Goal: Task Accomplishment & Management: Manage account settings

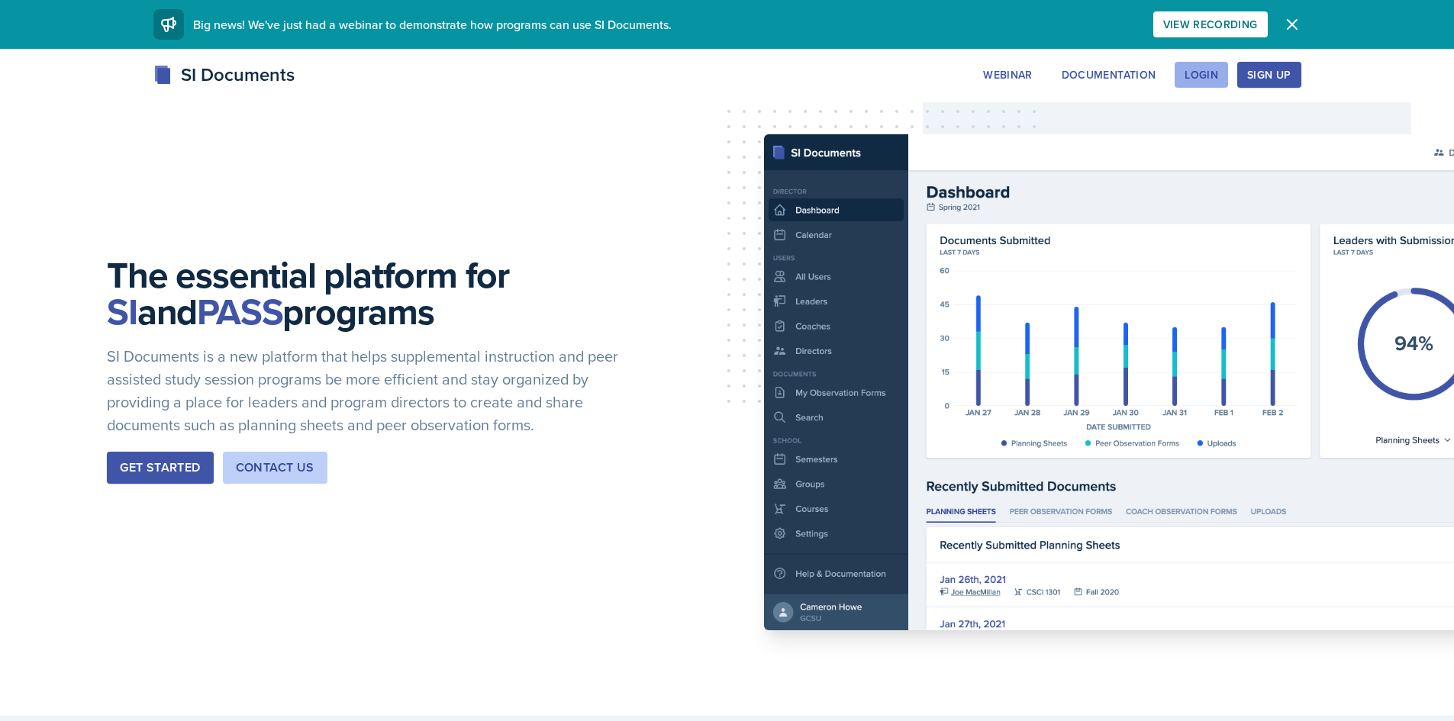
click at [1196, 81] on div "Login" at bounding box center [1201, 75] width 34 height 12
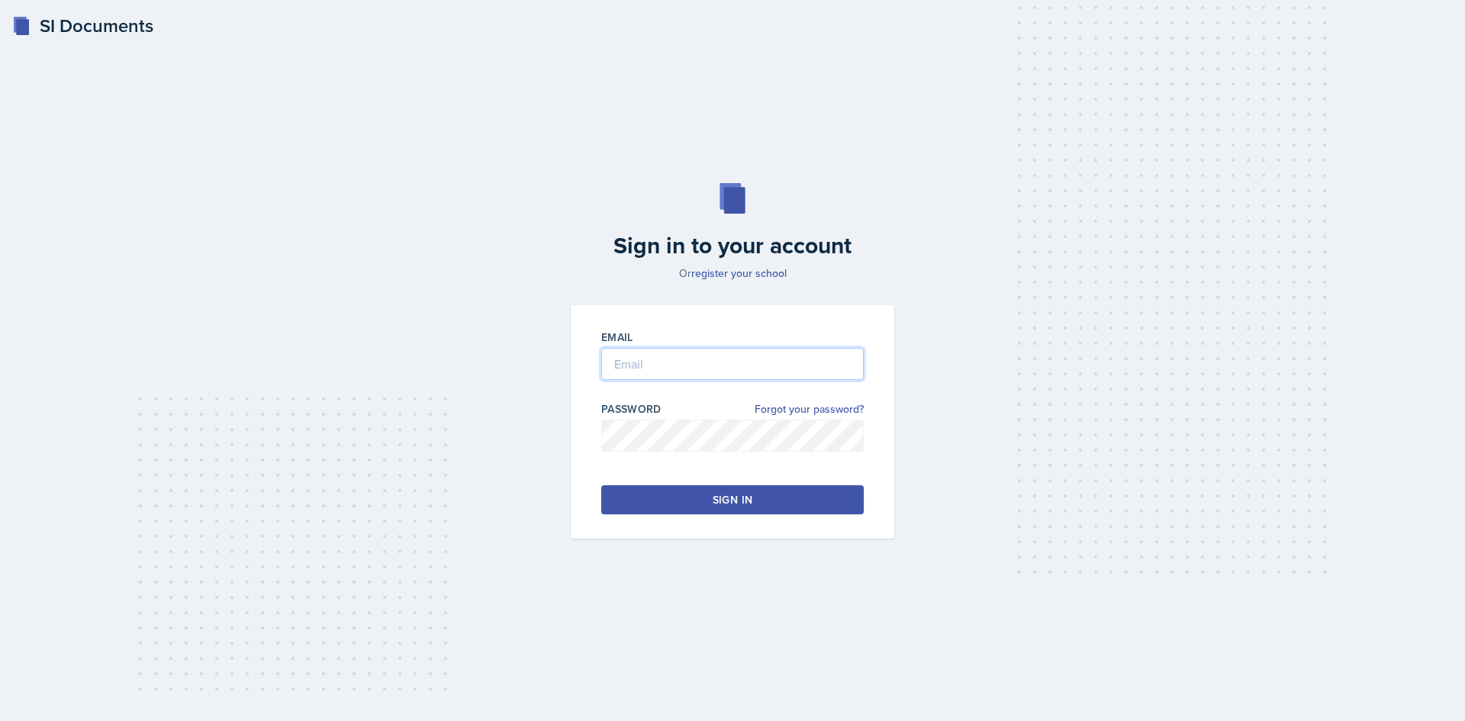
click at [768, 365] on input "email" at bounding box center [732, 364] width 263 height 32
type input "[EMAIL_ADDRESS][DOMAIN_NAME]"
click at [762, 504] on button "Sign in" at bounding box center [732, 499] width 263 height 29
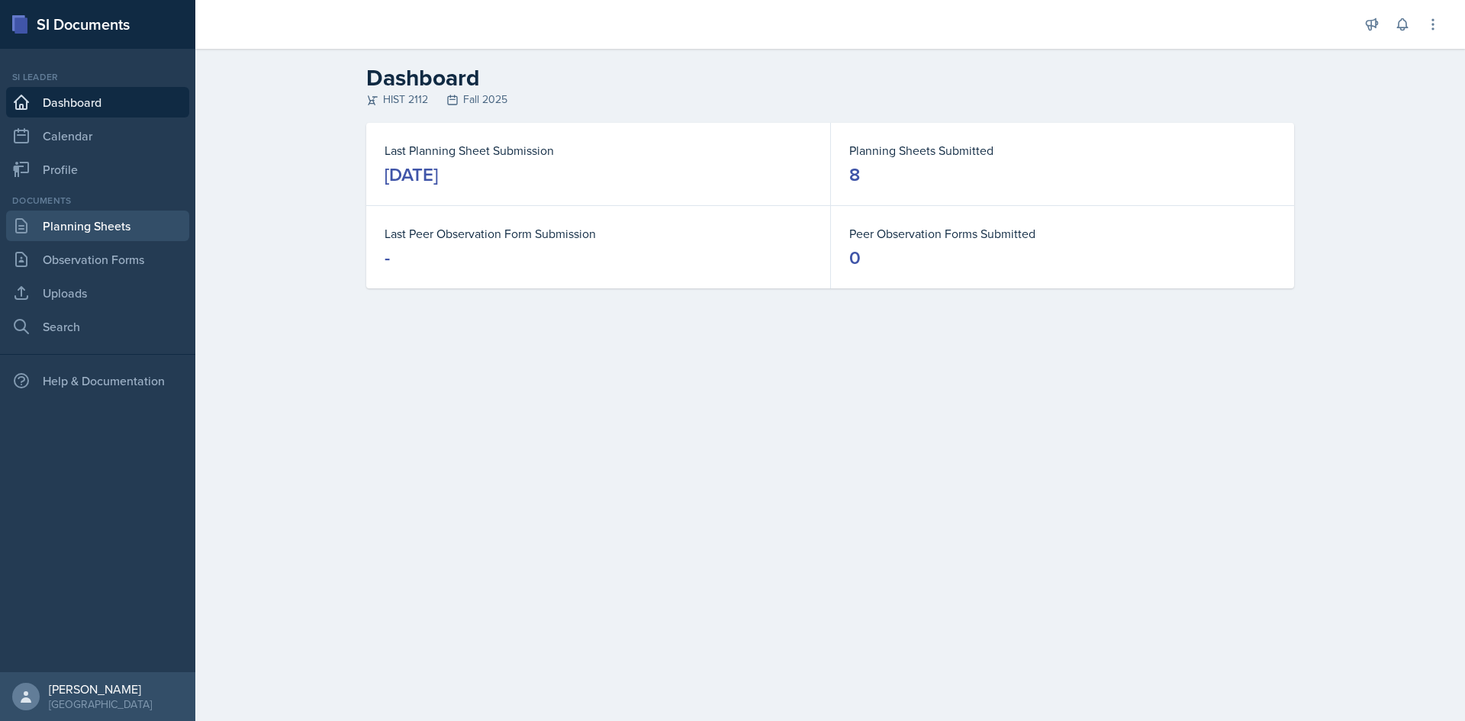
click at [150, 224] on link "Planning Sheets" at bounding box center [97, 226] width 183 height 31
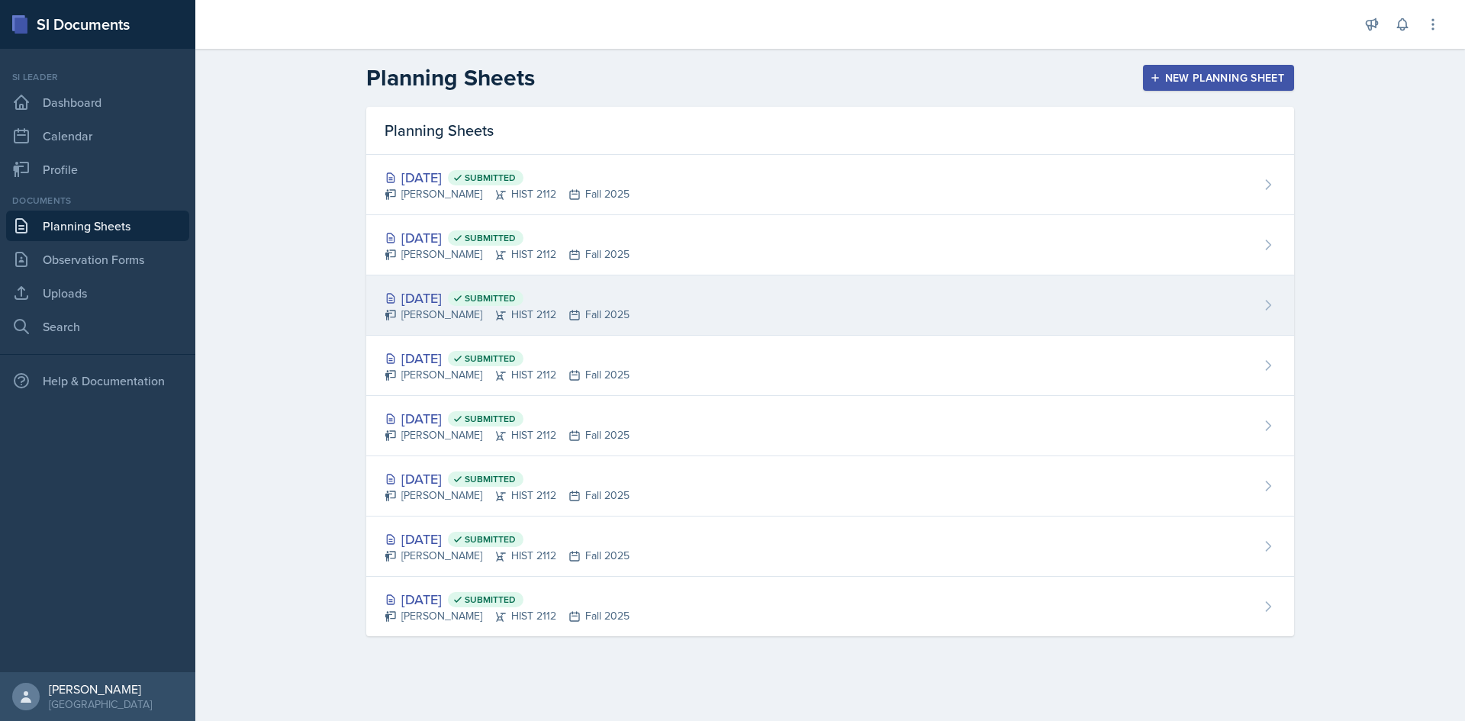
click at [439, 294] on div "[DATE] Submitted" at bounding box center [507, 298] width 245 height 21
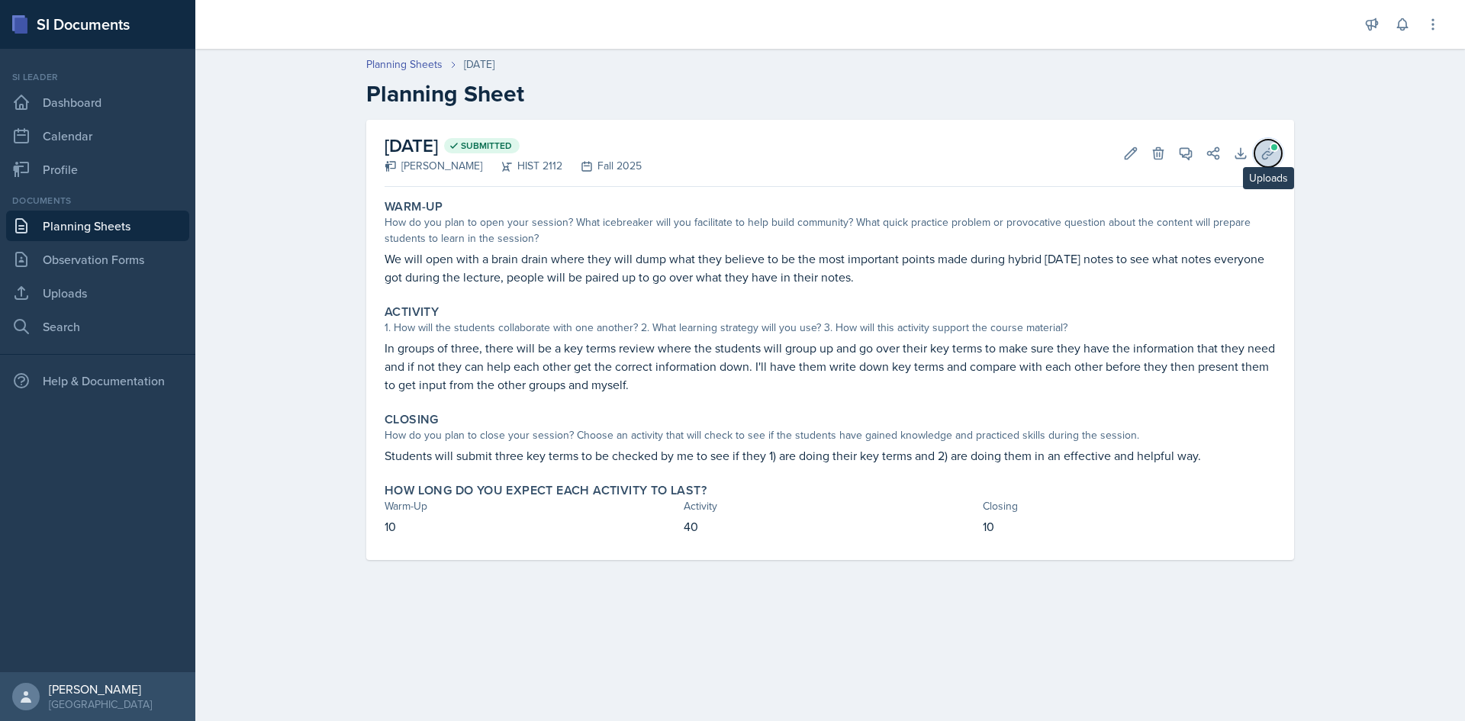
click at [1274, 155] on icon at bounding box center [1268, 153] width 15 height 15
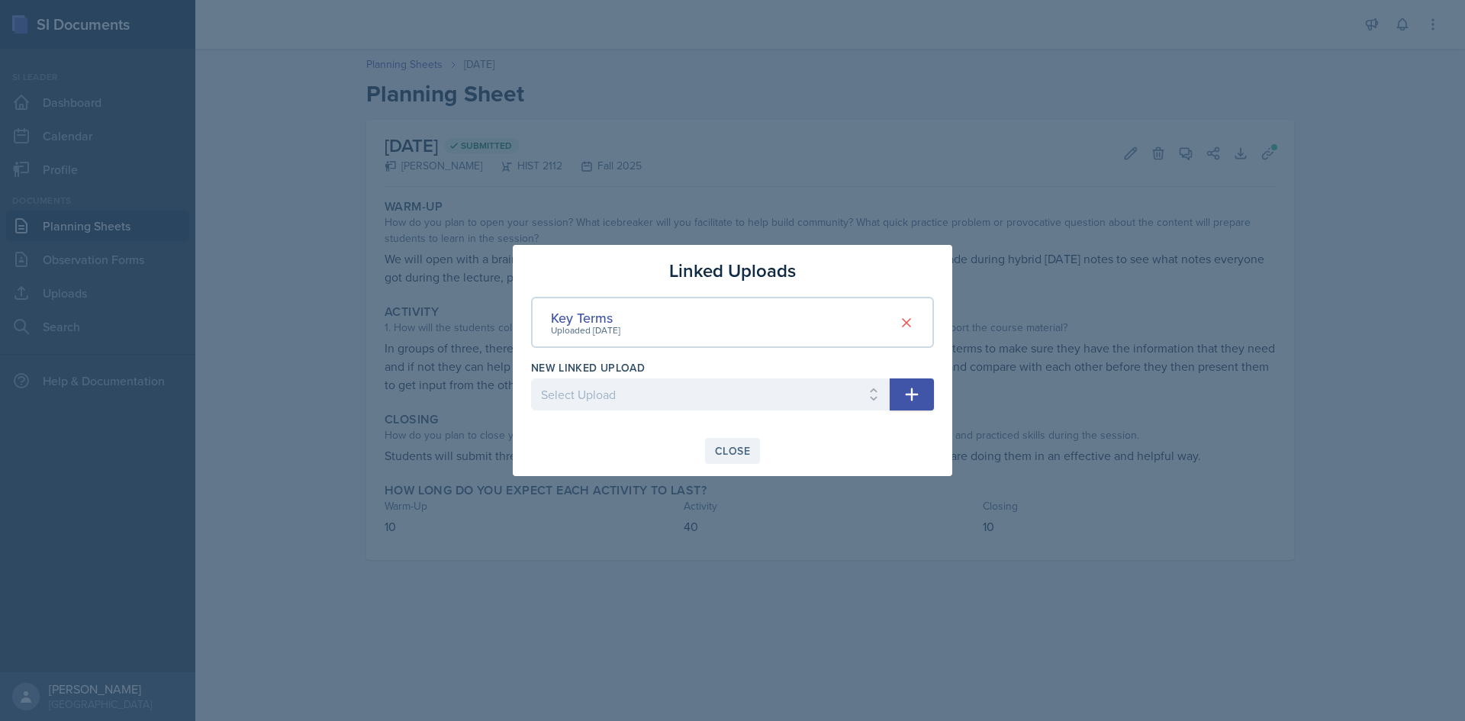
click at [736, 450] on div "Close" at bounding box center [732, 451] width 35 height 12
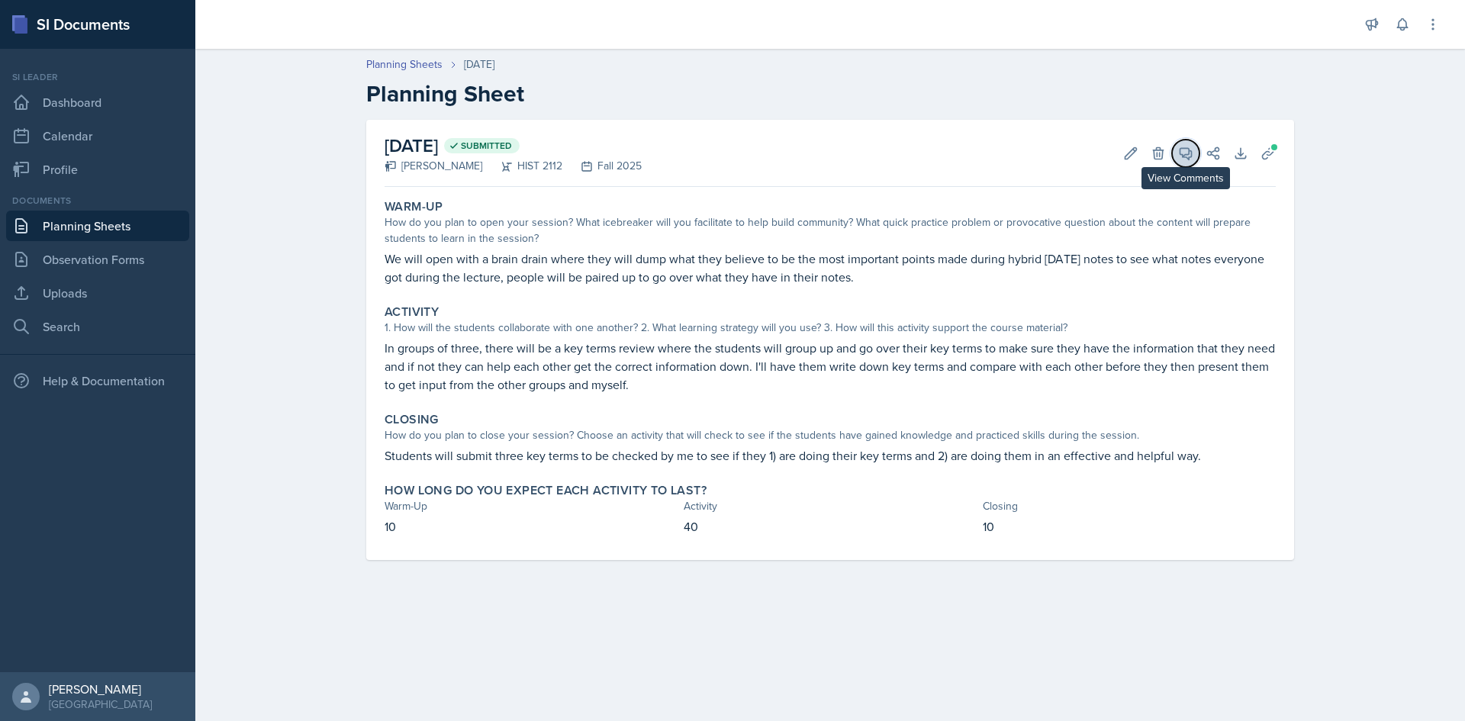
click at [1185, 160] on icon at bounding box center [1185, 153] width 15 height 15
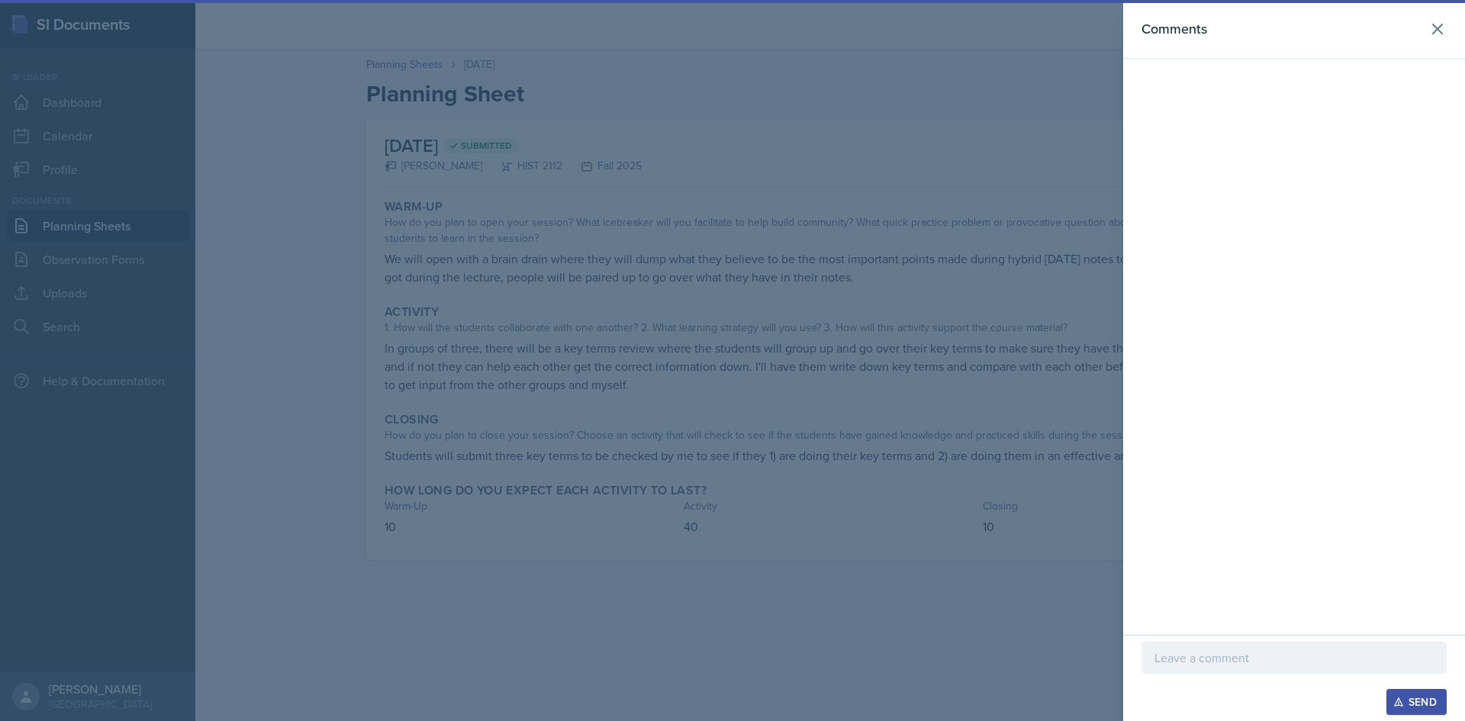
click at [991, 131] on div at bounding box center [732, 360] width 1465 height 721
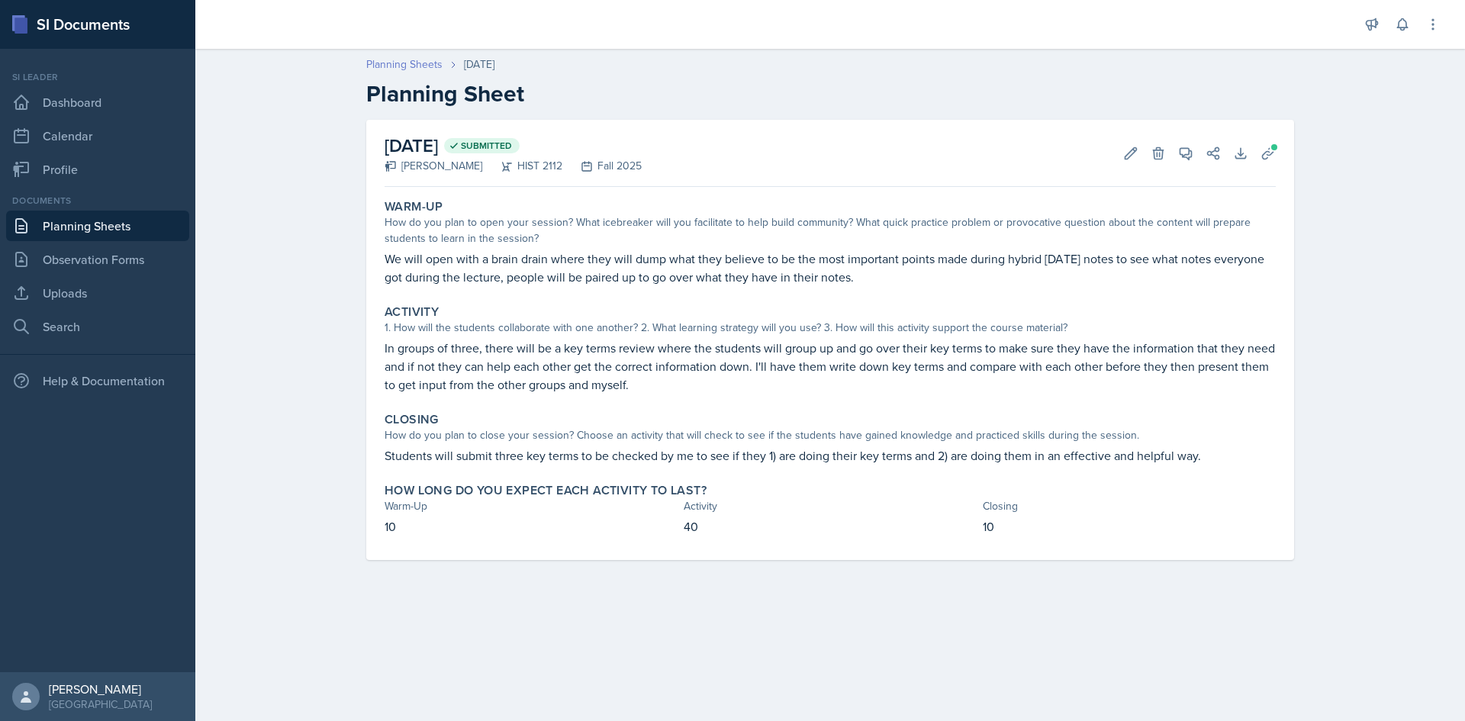
click at [424, 66] on link "Planning Sheets" at bounding box center [404, 64] width 76 height 16
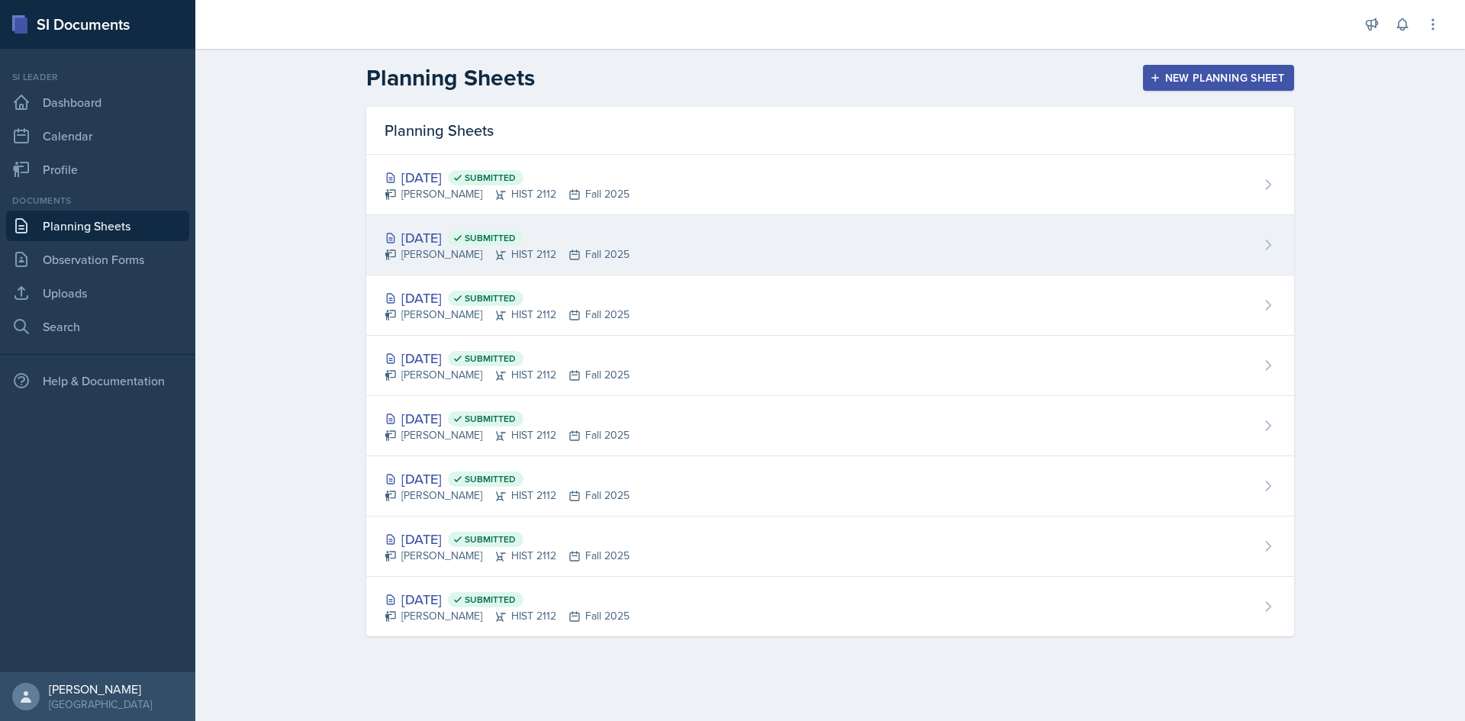
click at [441, 240] on div "[DATE] Submitted" at bounding box center [507, 237] width 245 height 21
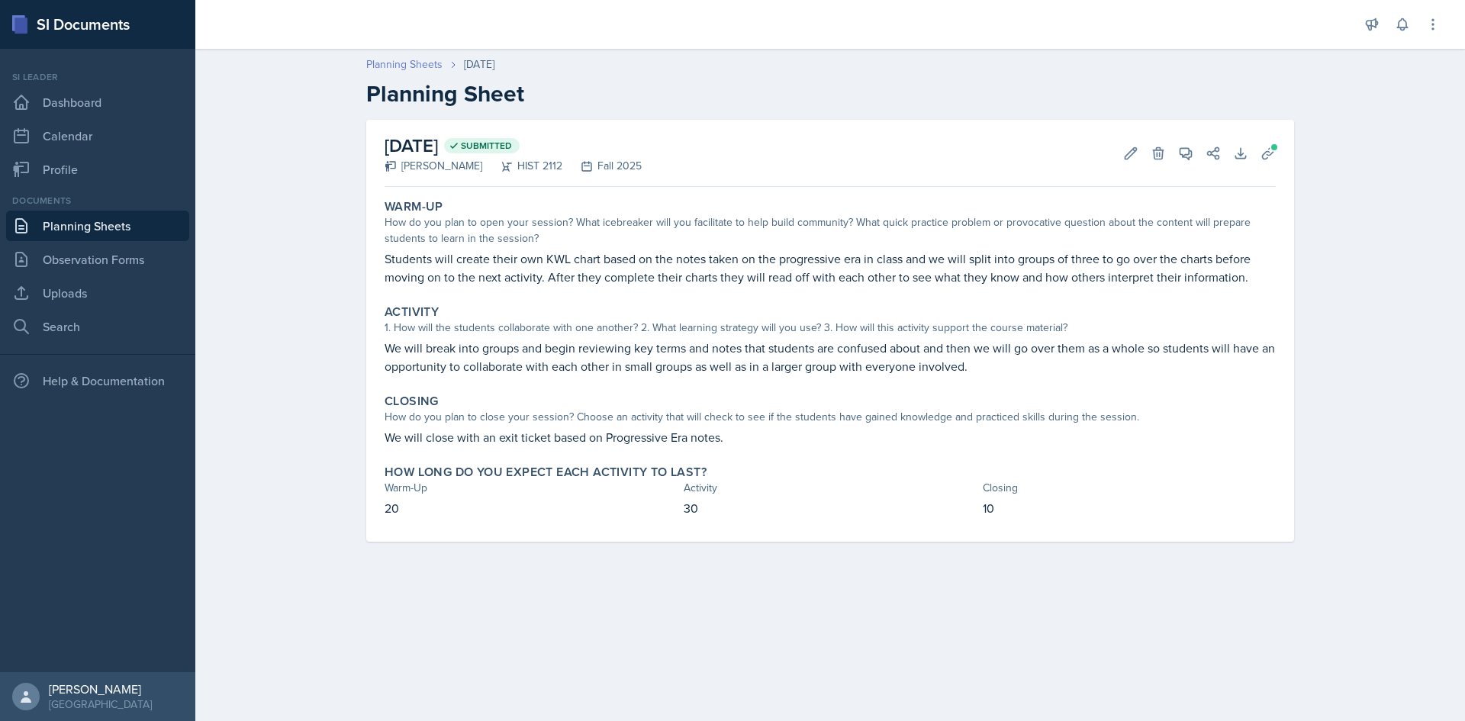
click at [425, 70] on link "Planning Sheets" at bounding box center [404, 64] width 76 height 16
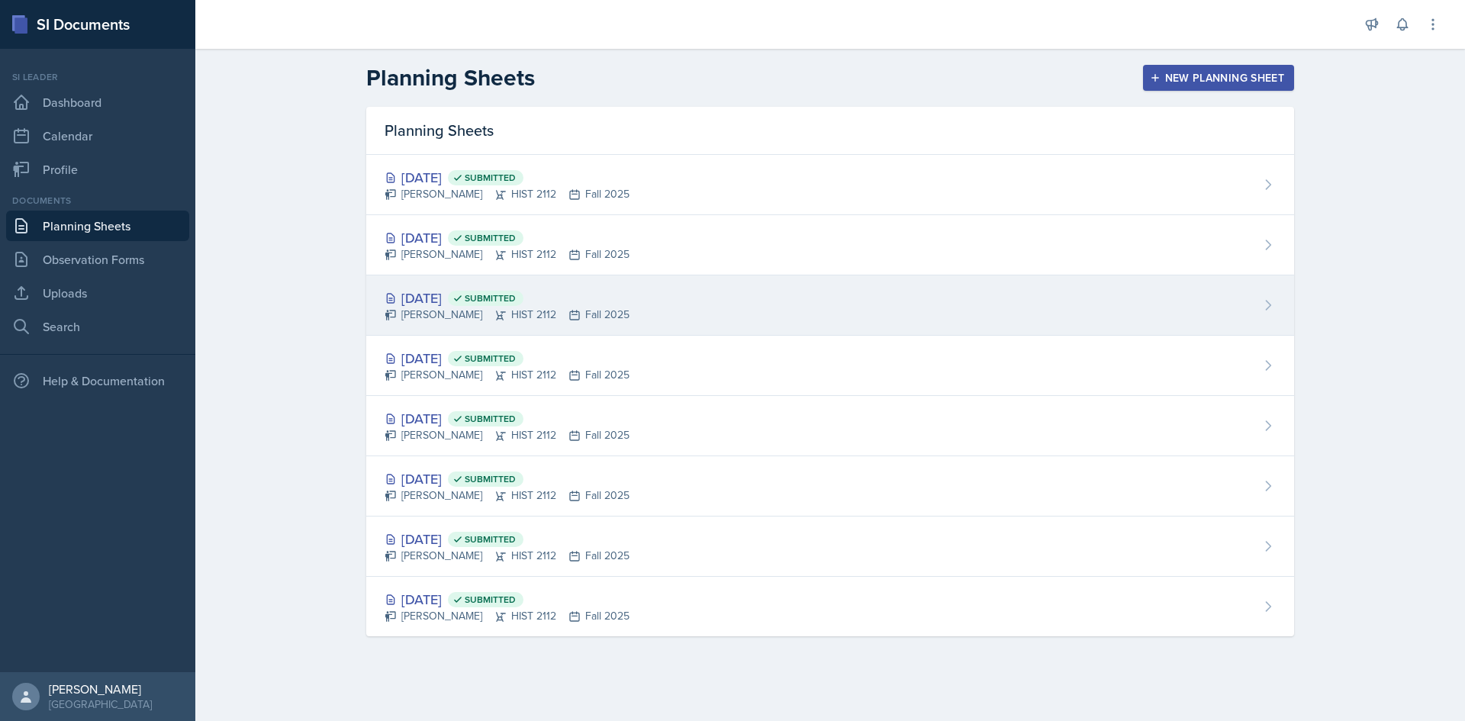
click at [429, 288] on div "[DATE] Submitted" at bounding box center [507, 298] width 245 height 21
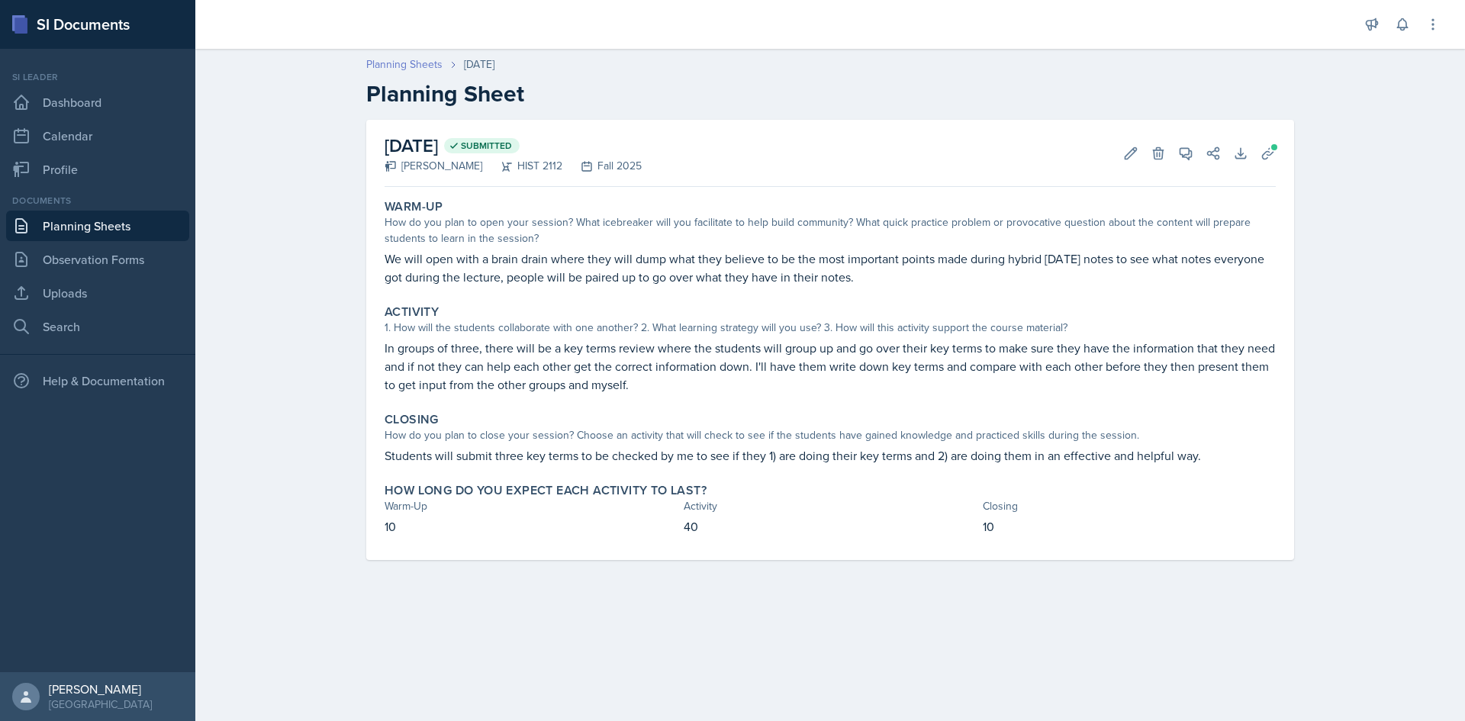
click at [414, 67] on link "Planning Sheets" at bounding box center [404, 64] width 76 height 16
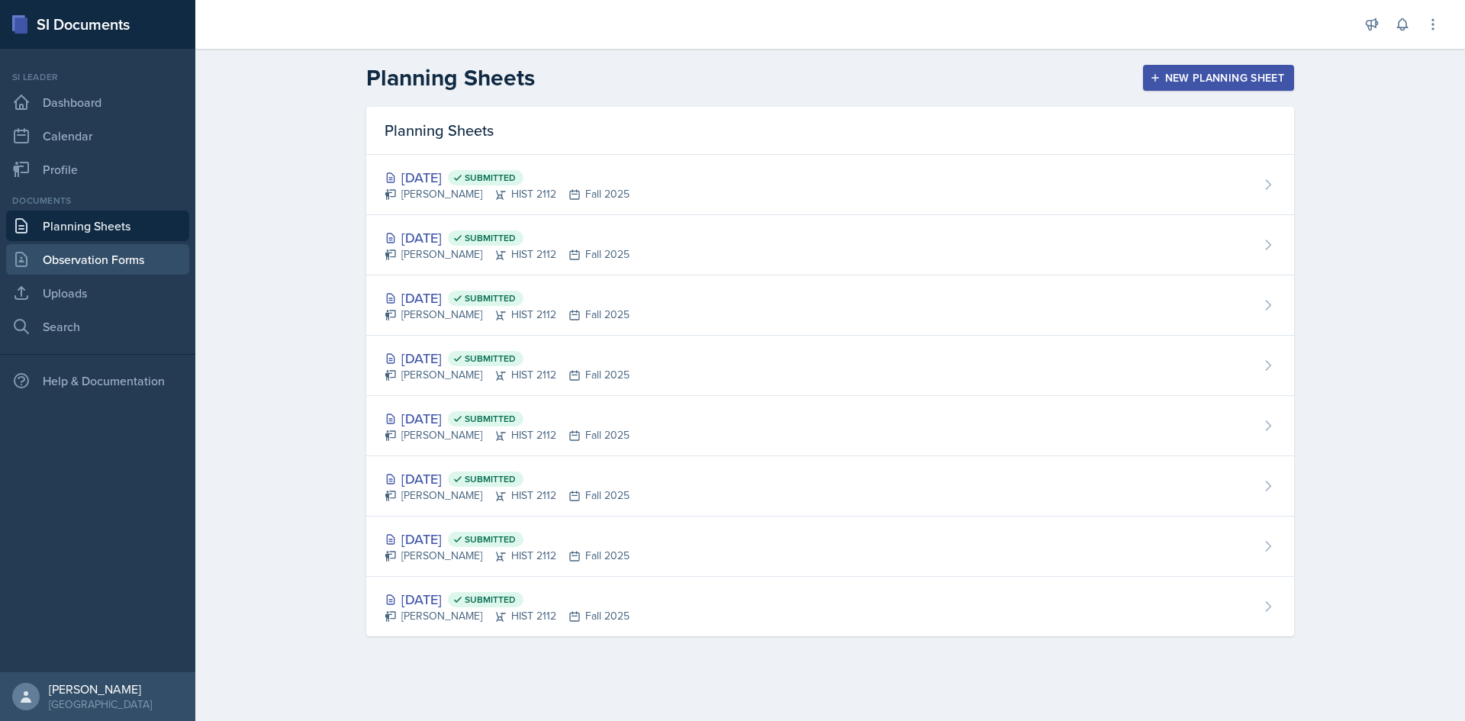
click at [152, 256] on link "Observation Forms" at bounding box center [97, 259] width 183 height 31
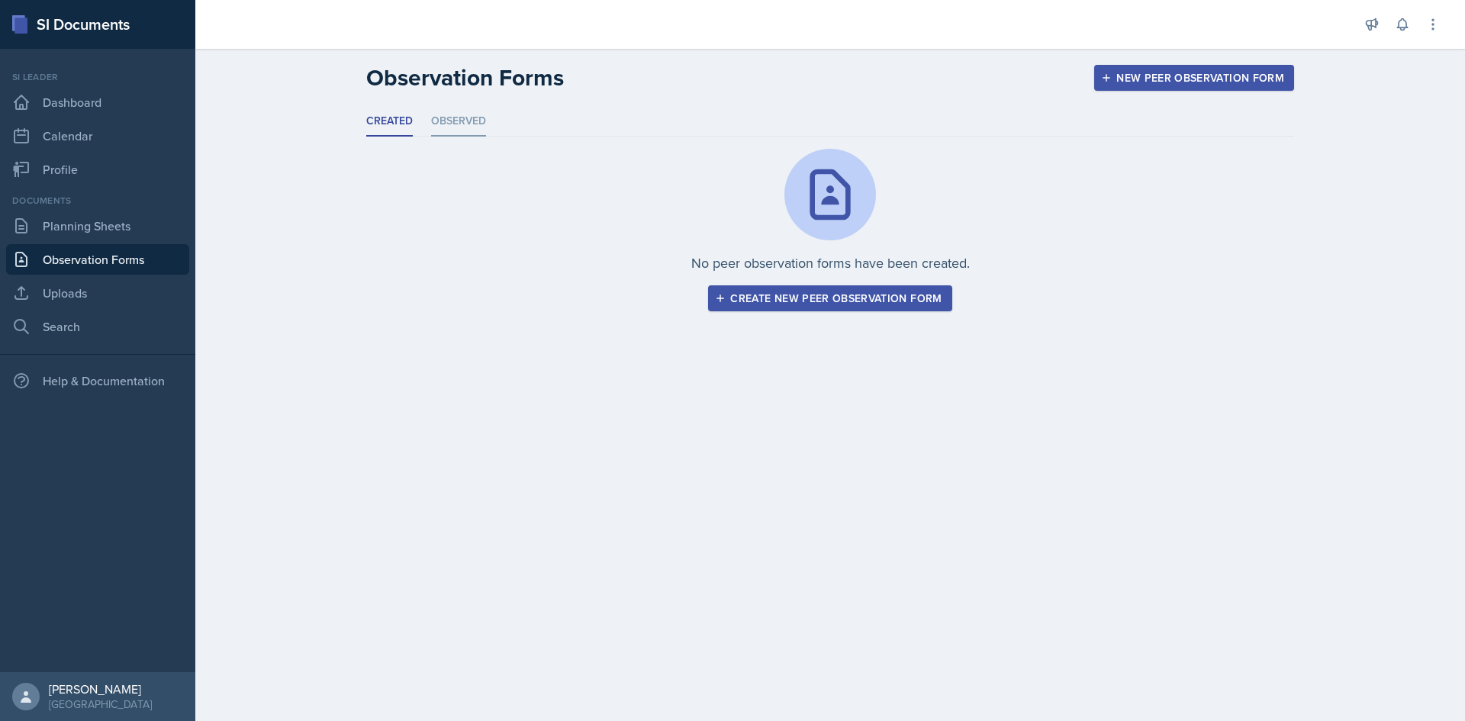
click at [438, 127] on li "Observed" at bounding box center [458, 122] width 55 height 30
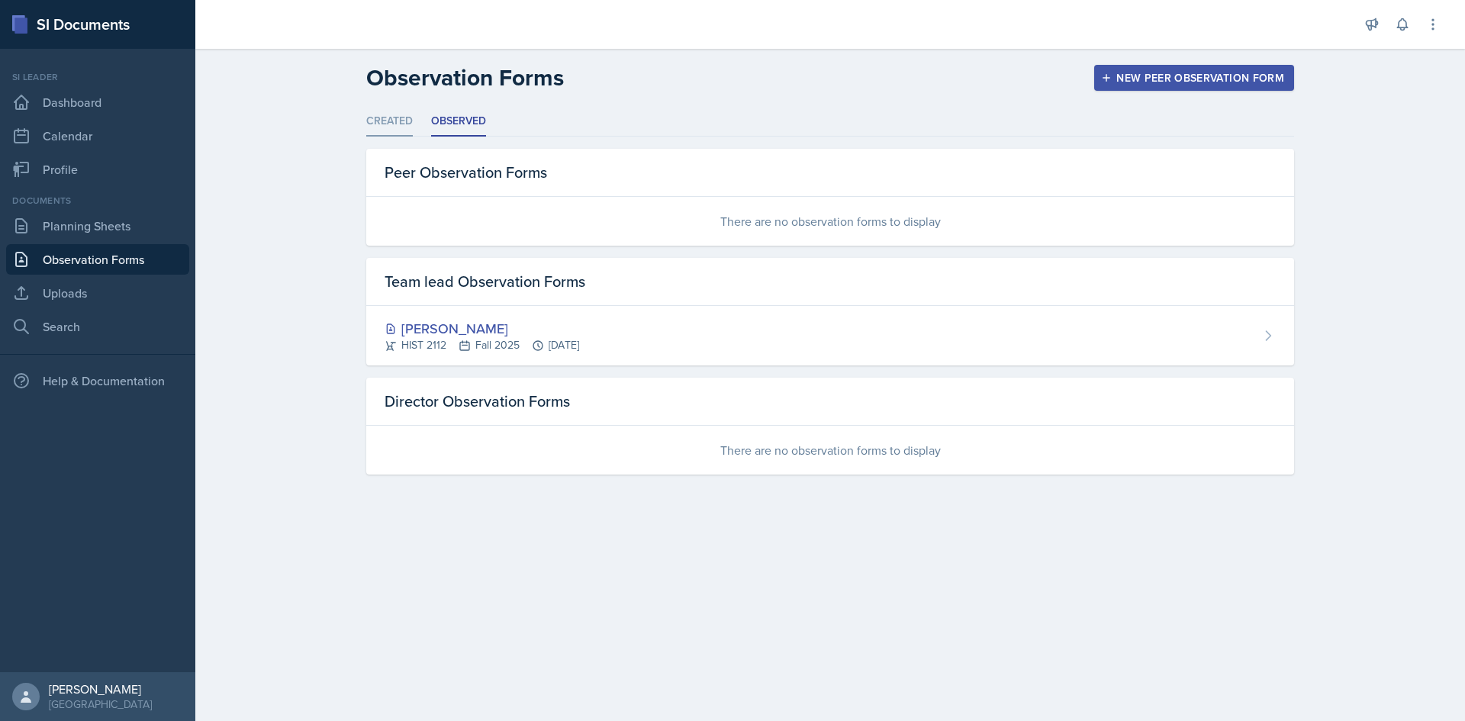
click at [401, 127] on li "Created" at bounding box center [389, 122] width 47 height 30
